Goal: Find specific page/section: Find specific page/section

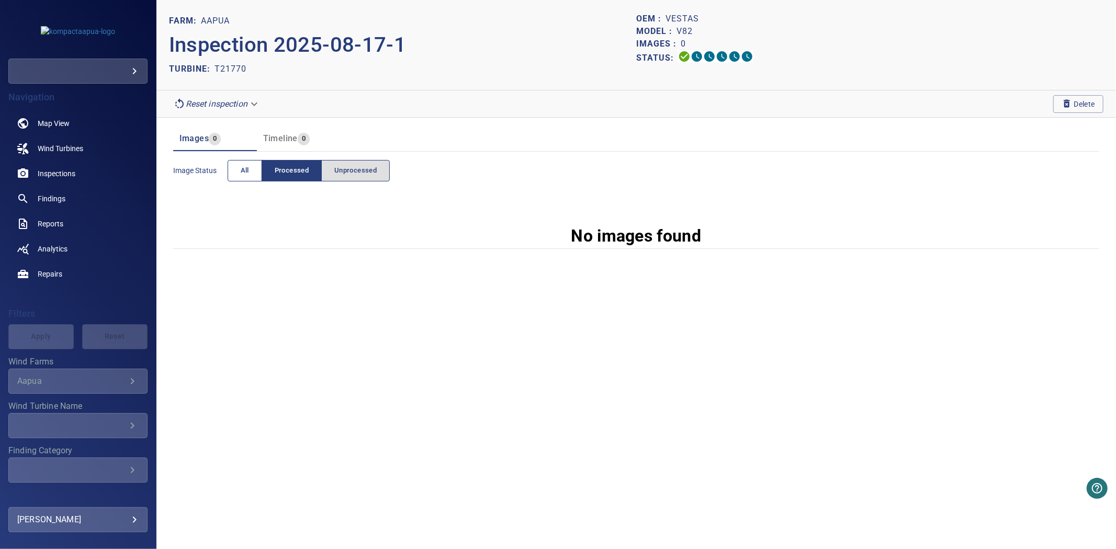
click at [254, 175] on button "All" at bounding box center [245, 170] width 35 height 21
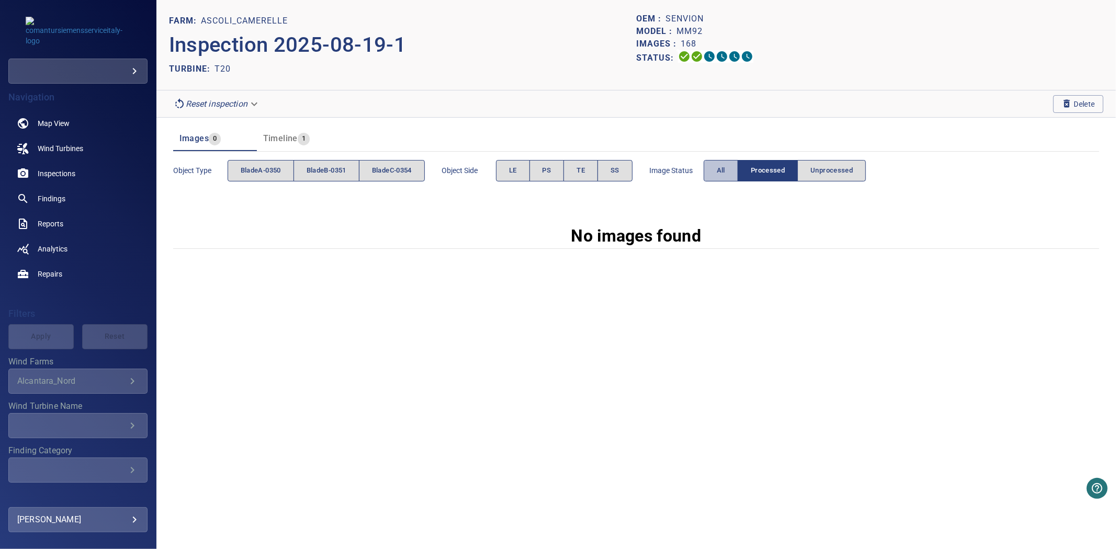
click at [725, 176] on span "All" at bounding box center [721, 171] width 8 height 12
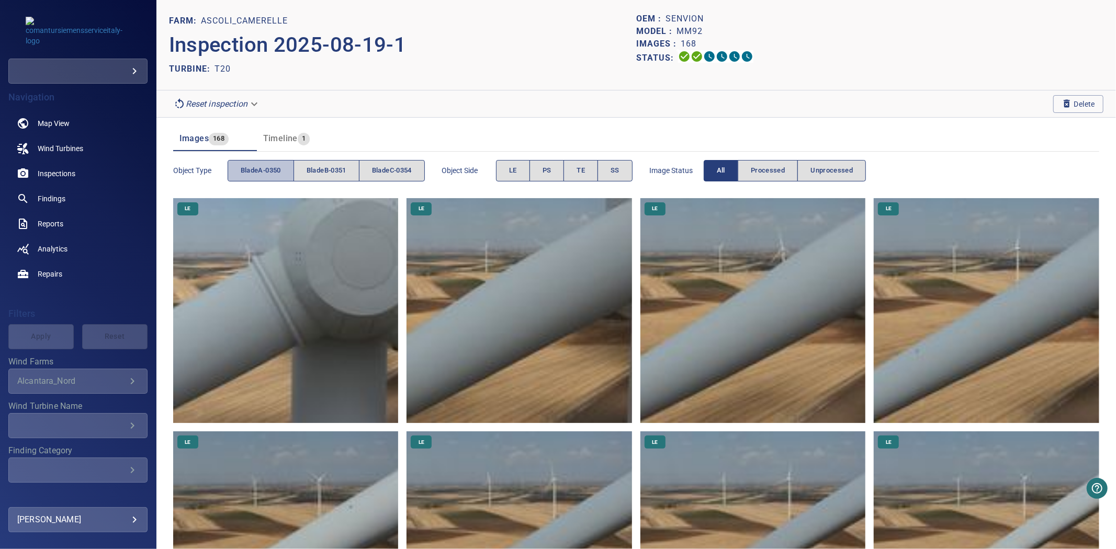
click at [257, 163] on button "bladeA-0350" at bounding box center [261, 170] width 66 height 21
click at [262, 163] on button "bladeA-0350" at bounding box center [261, 170] width 66 height 21
click at [331, 163] on button "bladeB-0351" at bounding box center [327, 170] width 66 height 21
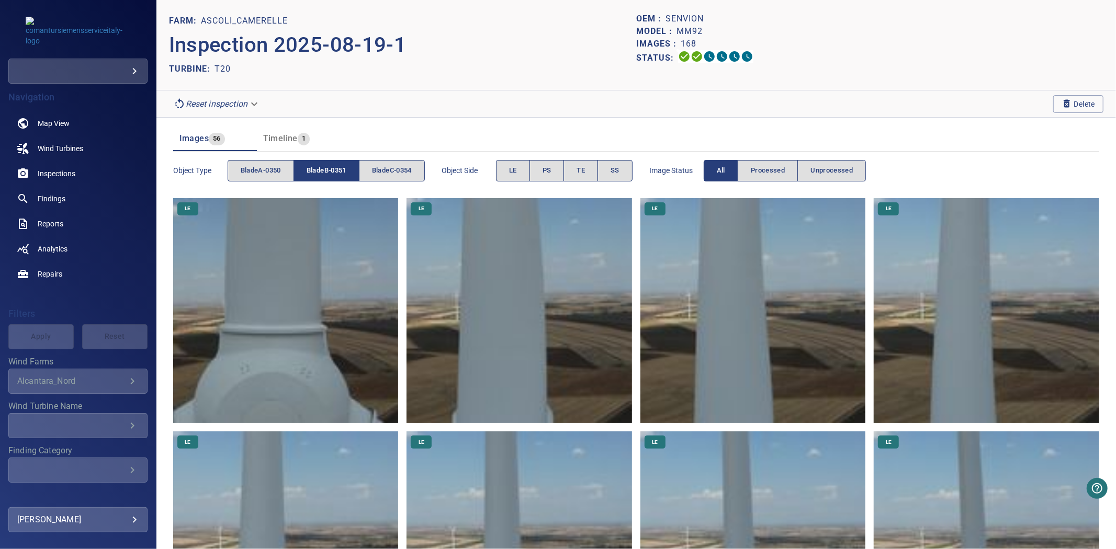
click at [331, 163] on button "bladeB-0351" at bounding box center [327, 170] width 66 height 21
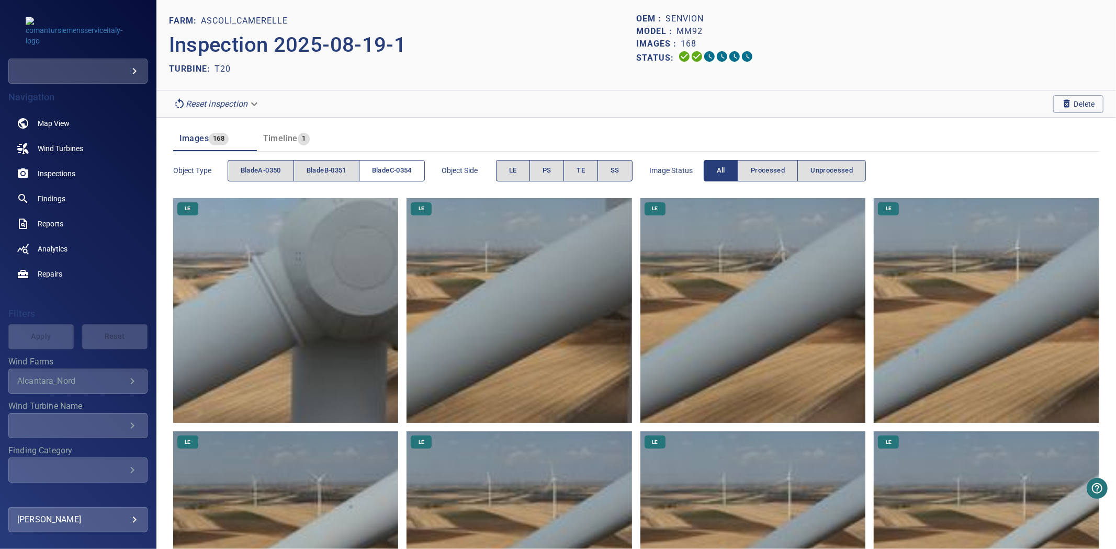
click at [398, 173] on span "bladeC-0354" at bounding box center [392, 171] width 40 height 12
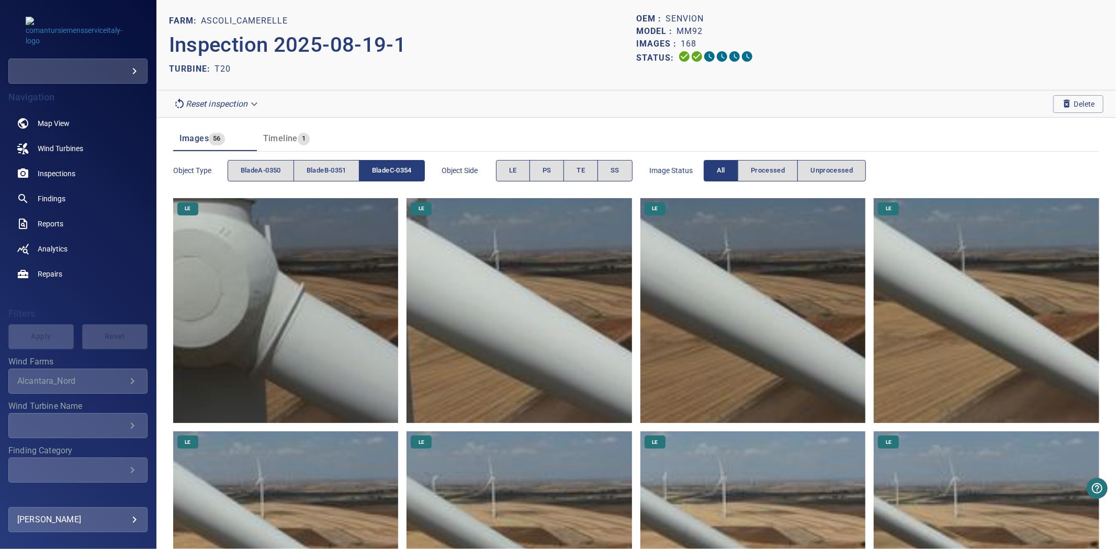
click at [398, 173] on span "bladeC-0354" at bounding box center [392, 171] width 40 height 12
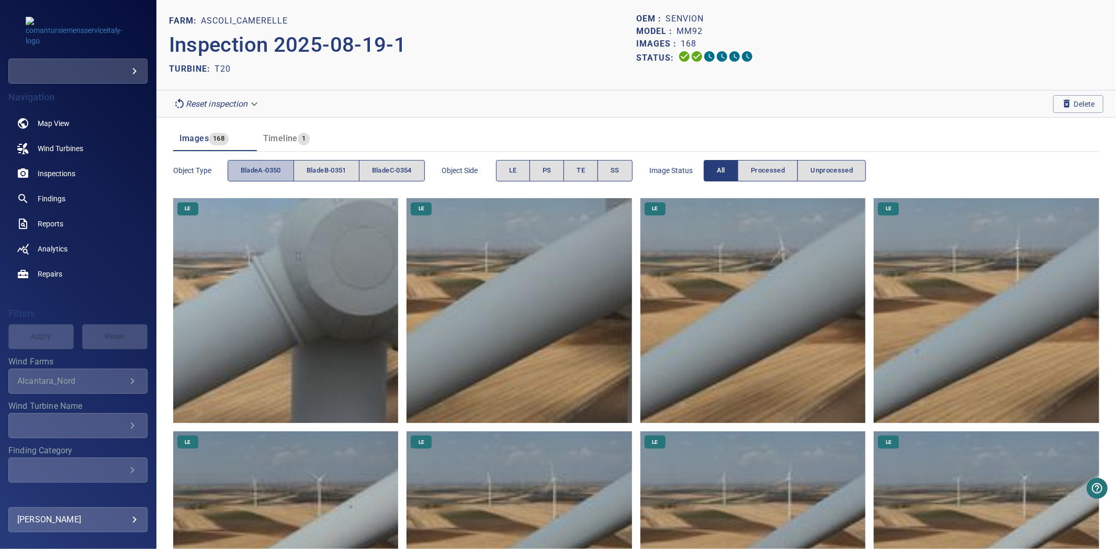
click at [259, 172] on span "bladeA-0350" at bounding box center [261, 171] width 40 height 12
click at [313, 170] on span "bladeB-0351" at bounding box center [327, 171] width 40 height 12
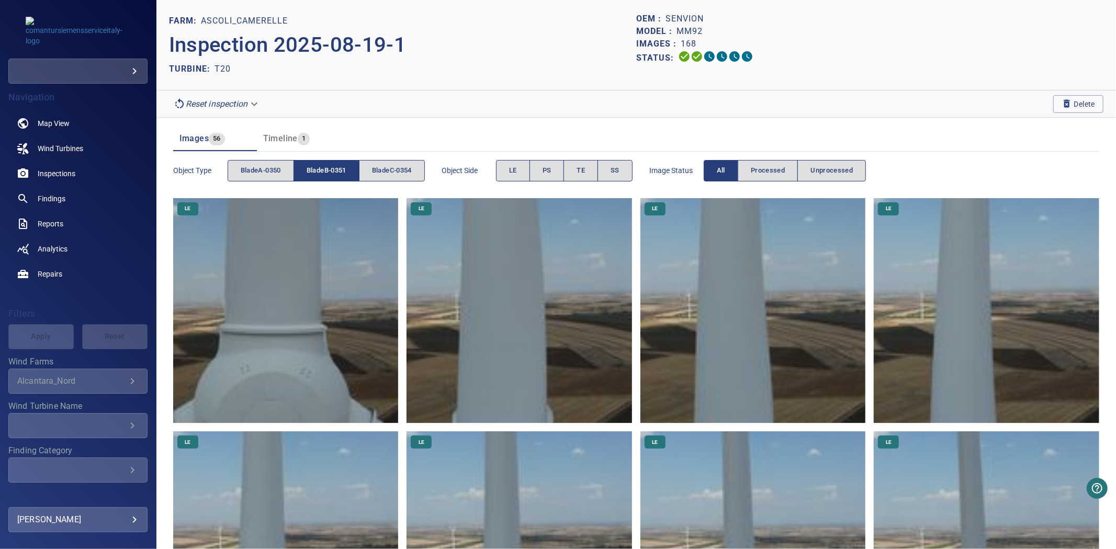
click at [313, 170] on span "bladeB-0351" at bounding box center [327, 171] width 40 height 12
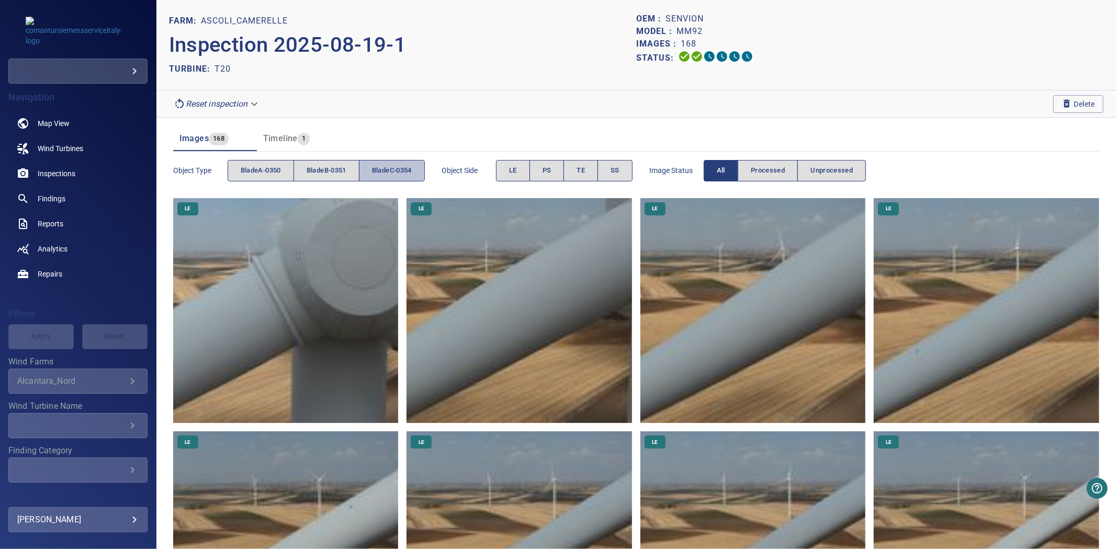
click at [382, 169] on span "bladeC-0354" at bounding box center [392, 171] width 40 height 12
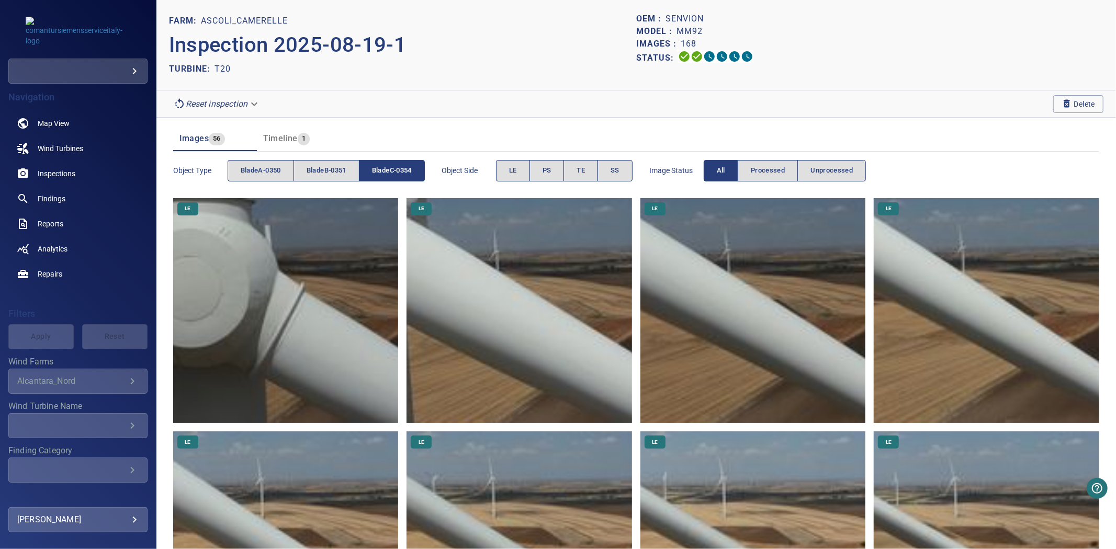
click at [382, 169] on span "bladeC-0354" at bounding box center [392, 171] width 40 height 12
